Goal: Task Accomplishment & Management: Use online tool/utility

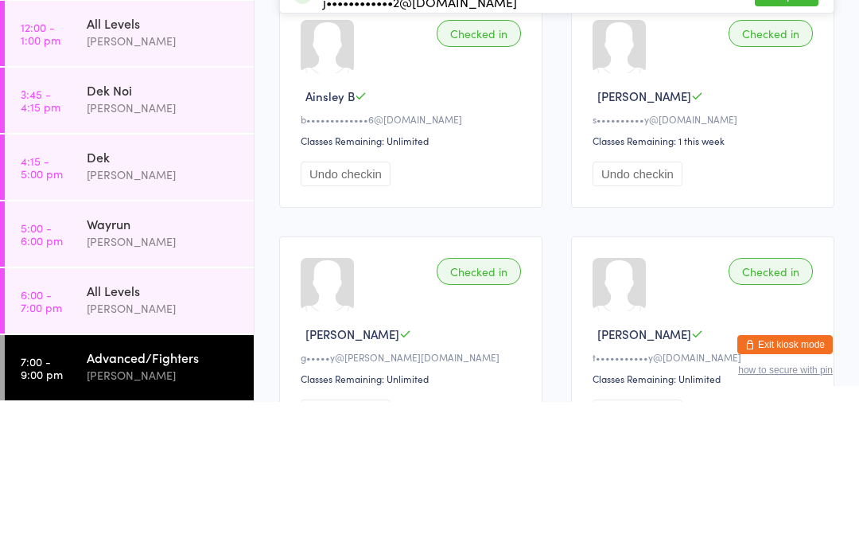
type input "Isaac"
click at [792, 99] on button "Drop in" at bounding box center [787, 110] width 64 height 23
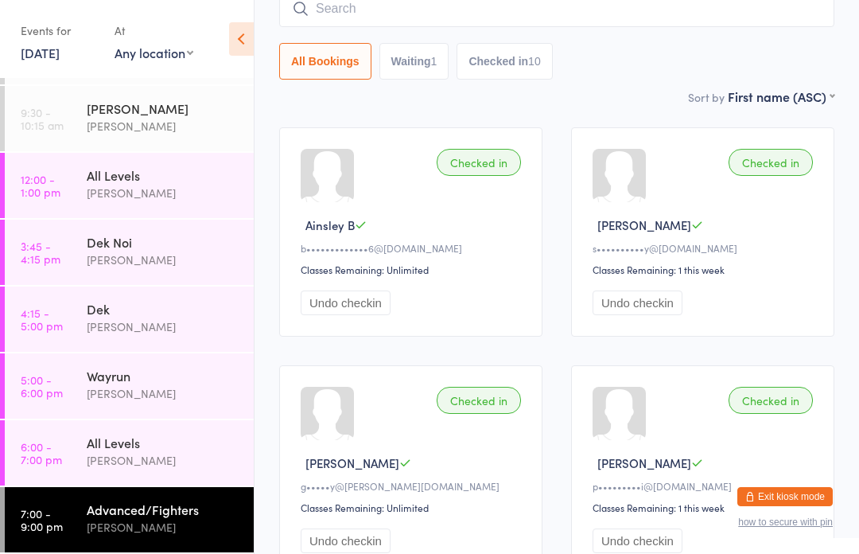
click at [793, 499] on button "Exit kiosk mode" at bounding box center [785, 496] width 95 height 19
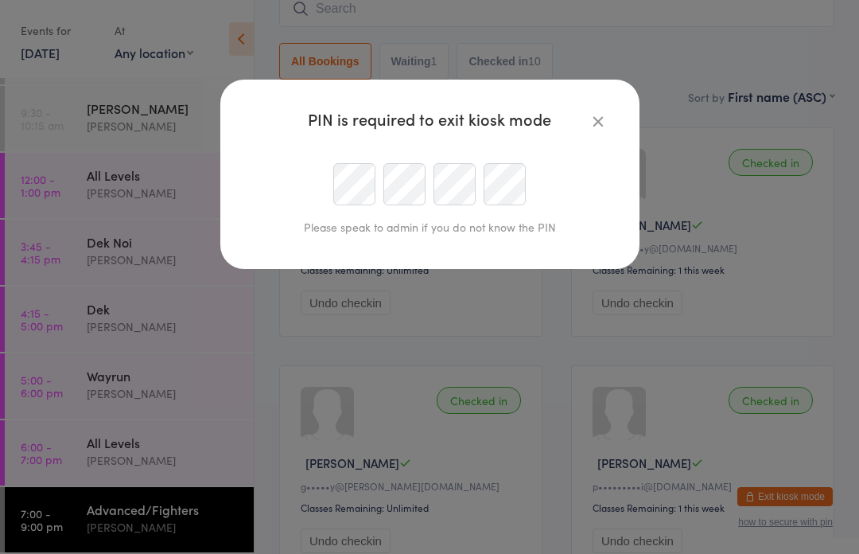
scroll to position [151, 0]
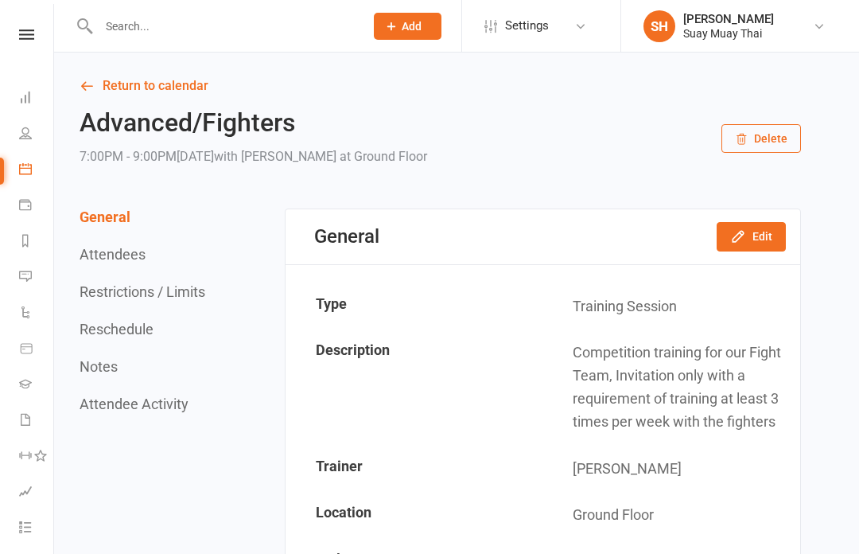
click at [33, 94] on link "Dashboard" at bounding box center [37, 99] width 36 height 36
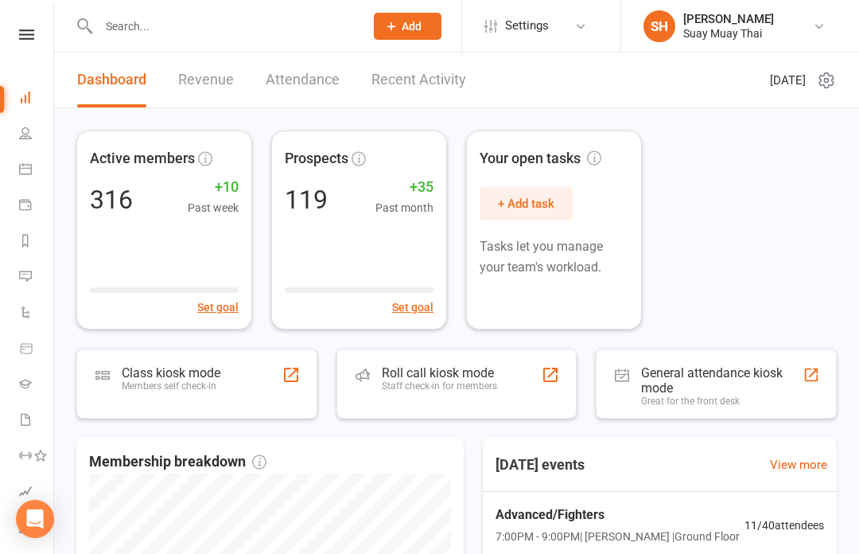
click at [427, 80] on link "Recent Activity" at bounding box center [419, 80] width 95 height 55
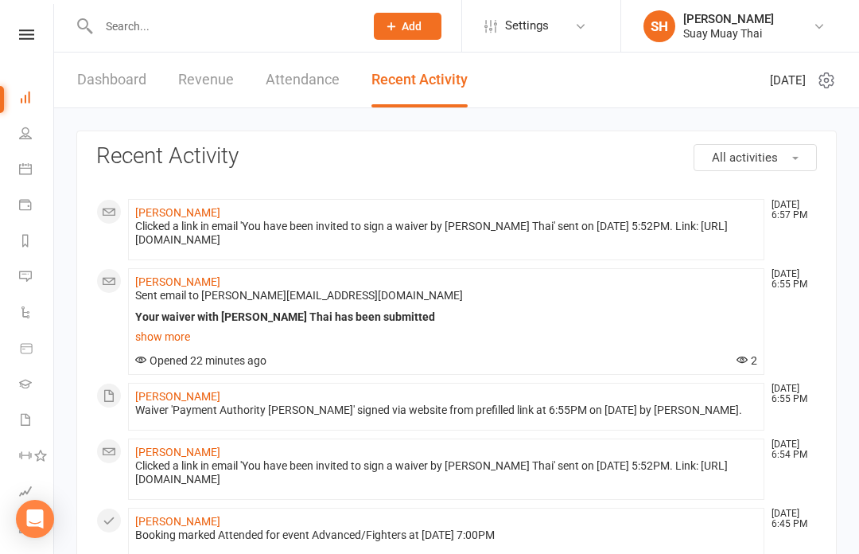
click at [299, 68] on link "Attendance" at bounding box center [303, 80] width 74 height 55
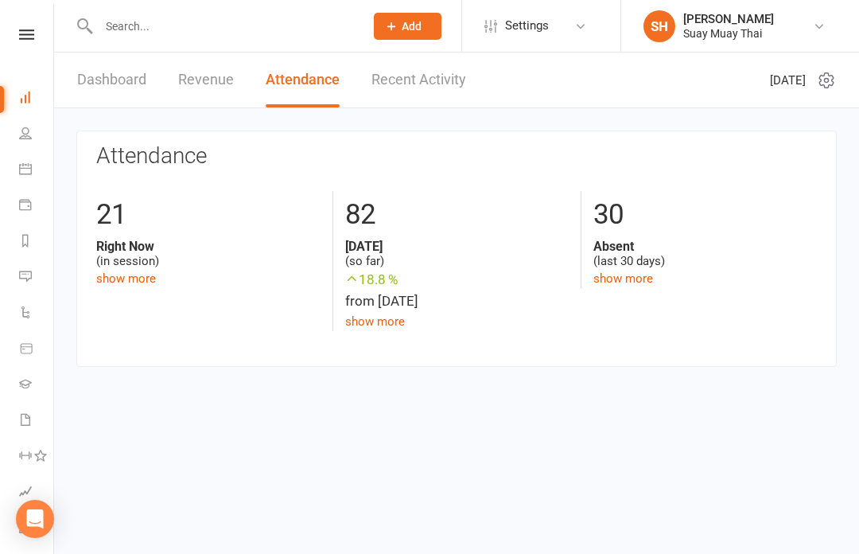
click at [201, 84] on link "Revenue" at bounding box center [206, 80] width 56 height 55
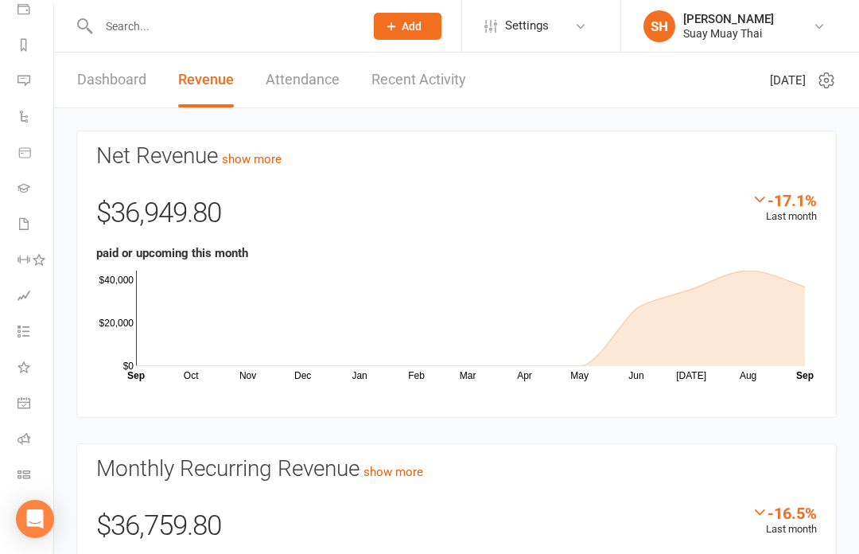
scroll to position [196, 2]
click at [31, 474] on link "Class check-in" at bounding box center [36, 476] width 36 height 36
